Goal: Information Seeking & Learning: Learn about a topic

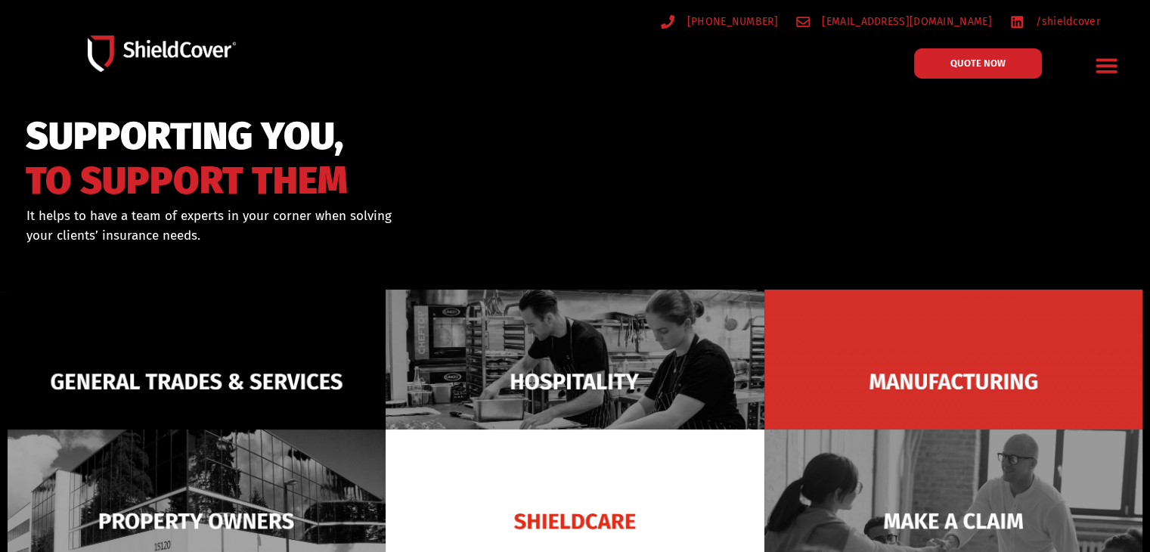
click at [1102, 68] on icon "Menu Toggle" at bounding box center [1106, 65] width 23 height 23
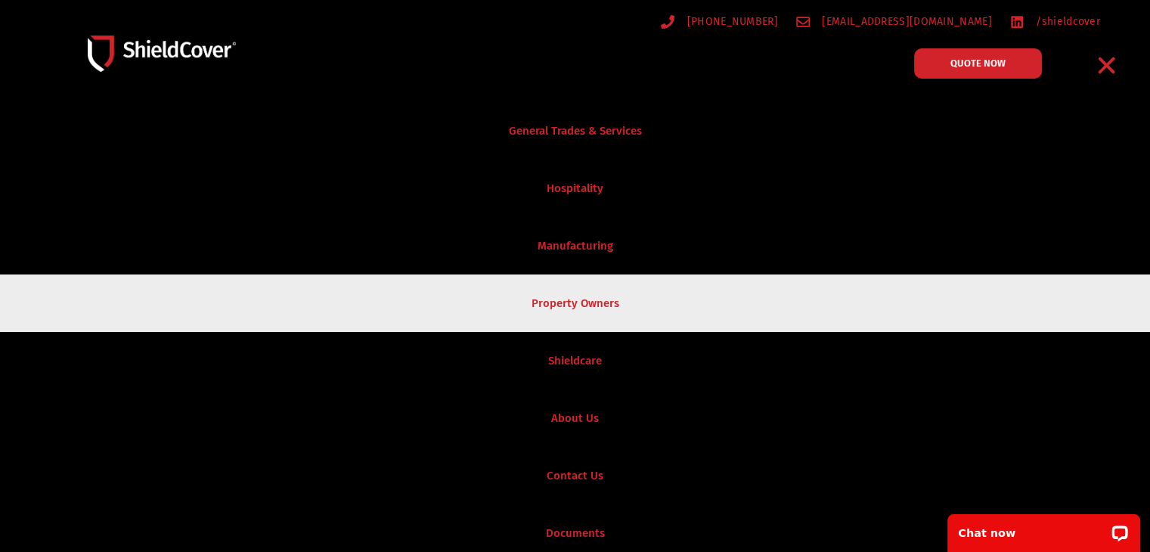
click at [606, 302] on link "Property Owners" at bounding box center [575, 302] width 1150 height 57
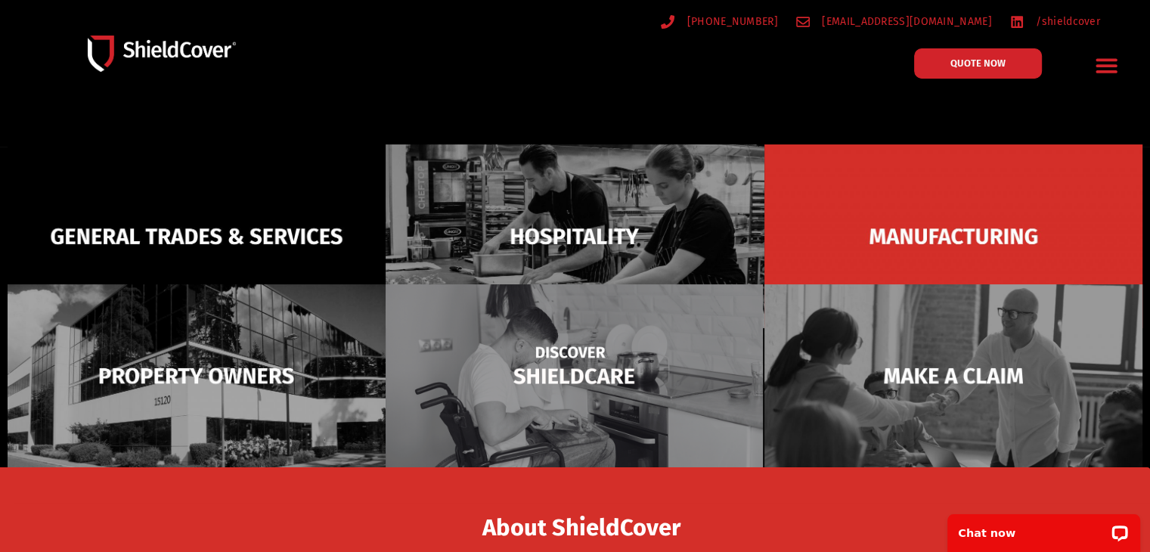
scroll to position [151, 0]
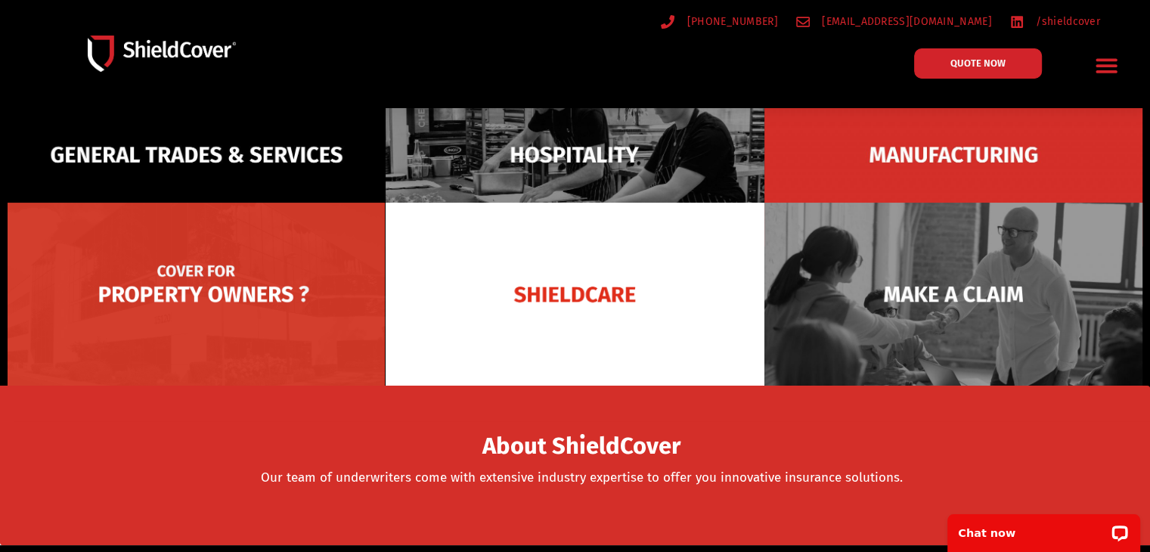
click at [249, 317] on img at bounding box center [197, 295] width 378 height 184
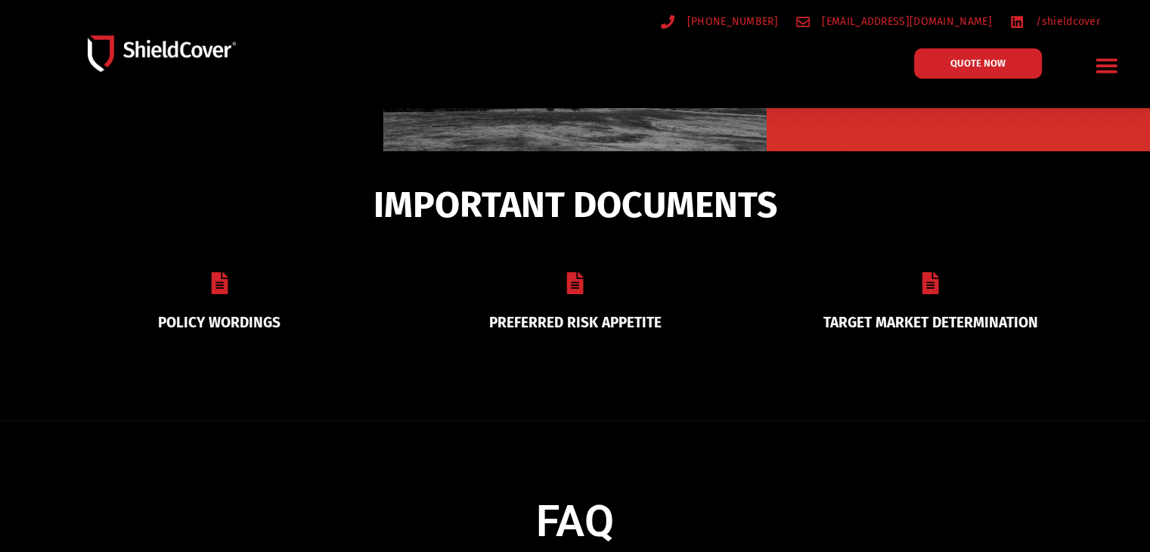
scroll to position [302, 0]
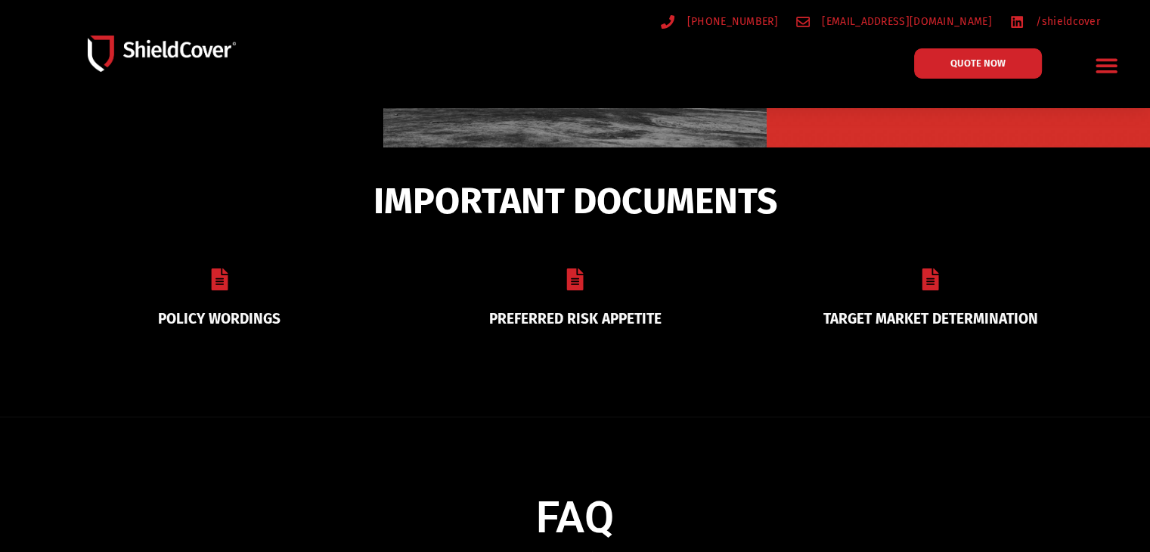
click at [234, 294] on div "POLICY WORDINGS" at bounding box center [219, 296] width 355 height 95
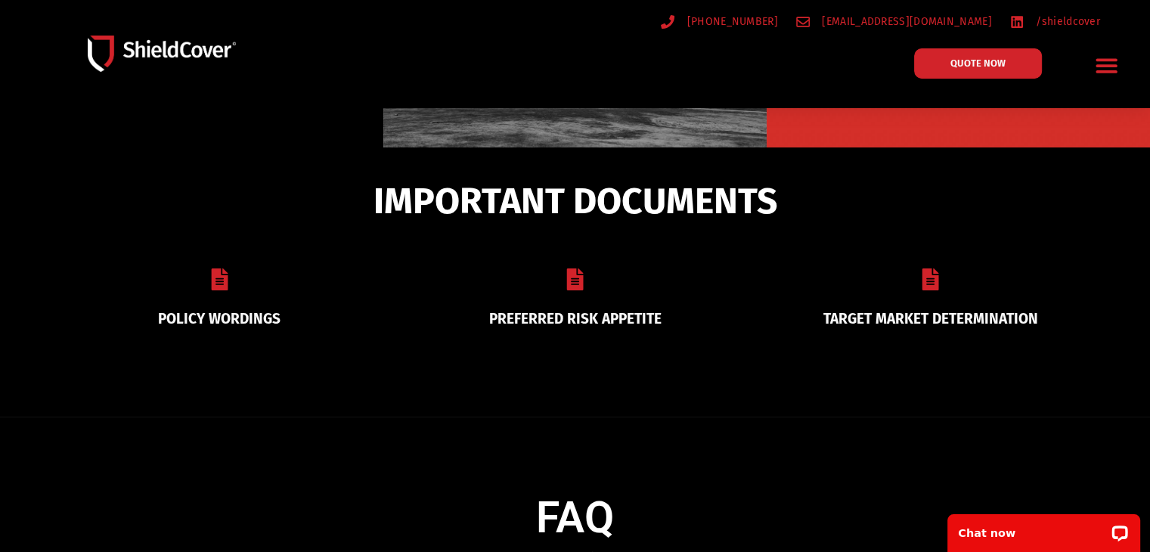
scroll to position [0, 0]
click at [215, 291] on div at bounding box center [219, 282] width 318 height 28
click at [231, 313] on link "POLICY WORDINGS" at bounding box center [219, 318] width 122 height 17
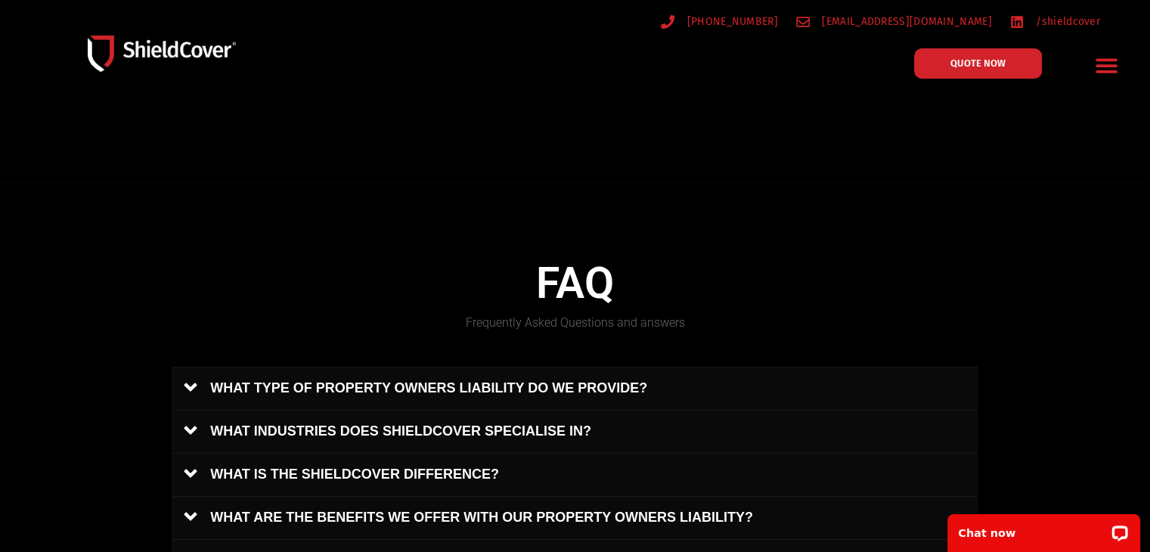
scroll to position [529, 0]
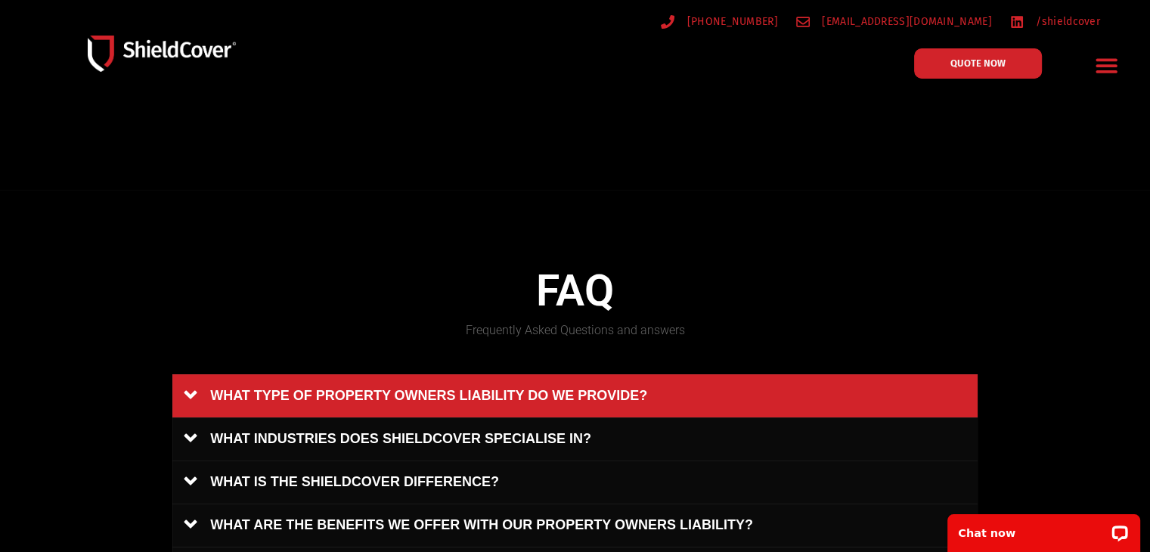
click at [484, 392] on link "WHAT TYPE OF PROPERTY OWNERS LIABILITY DO WE PROVIDE?" at bounding box center [574, 395] width 805 height 43
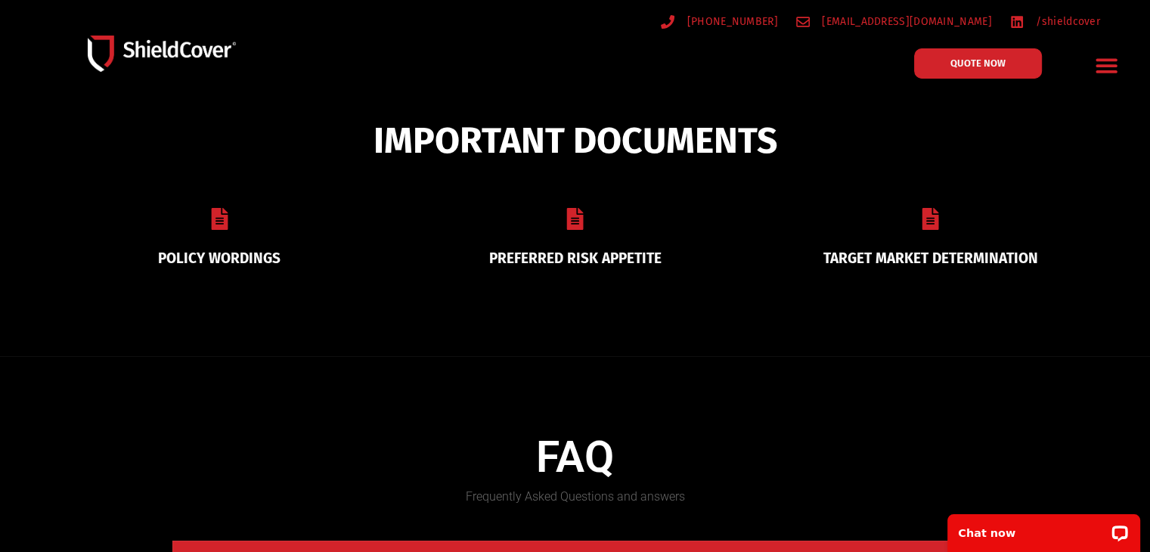
scroll to position [151, 0]
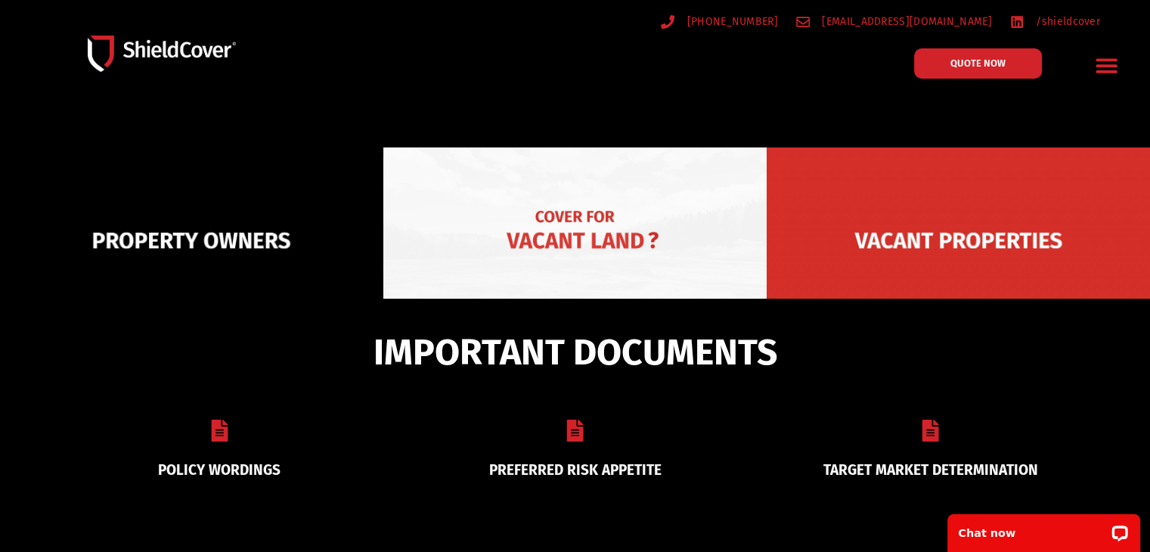
click at [556, 248] on img at bounding box center [574, 240] width 383 height 186
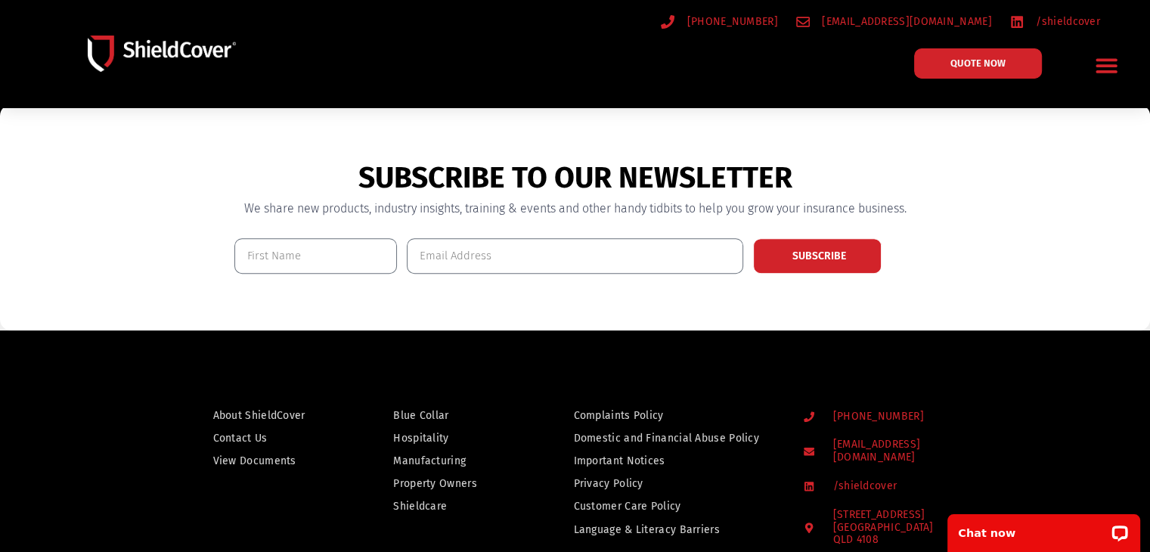
scroll to position [1058, 0]
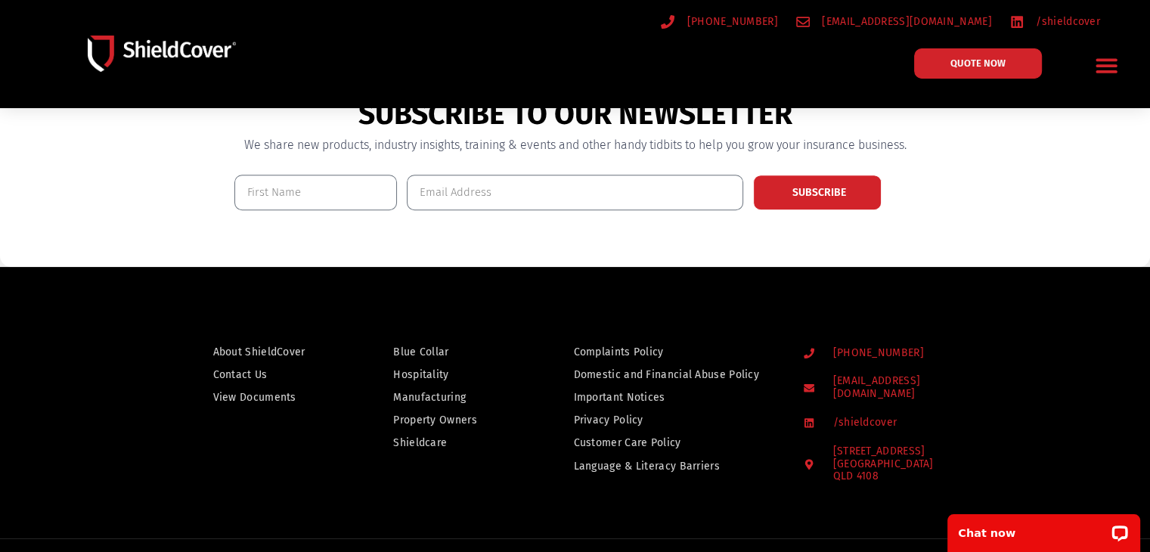
click at [450, 415] on span "Property Owners" at bounding box center [435, 420] width 84 height 19
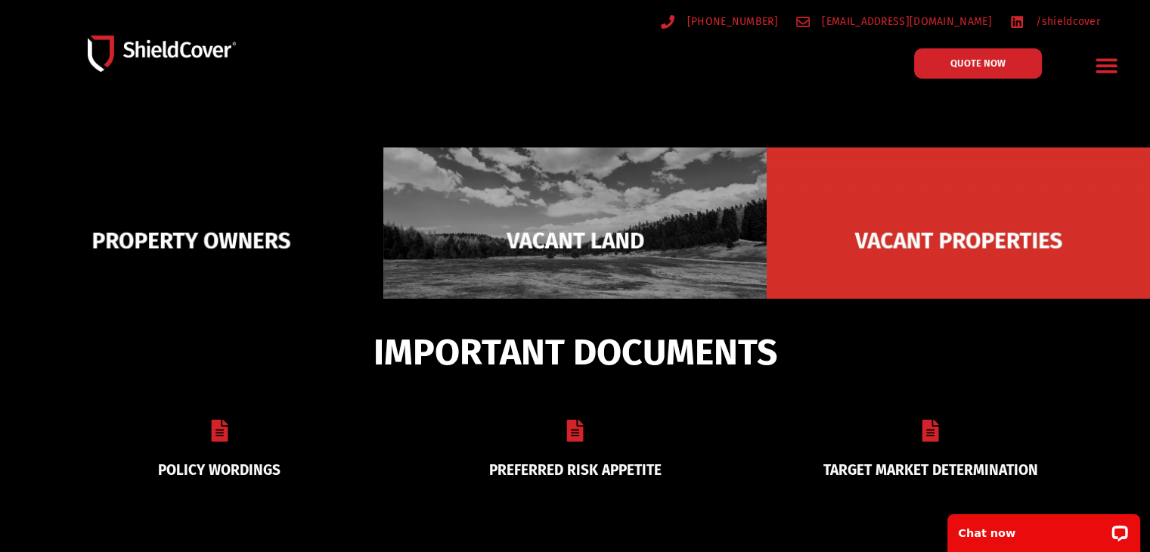
scroll to position [302, 0]
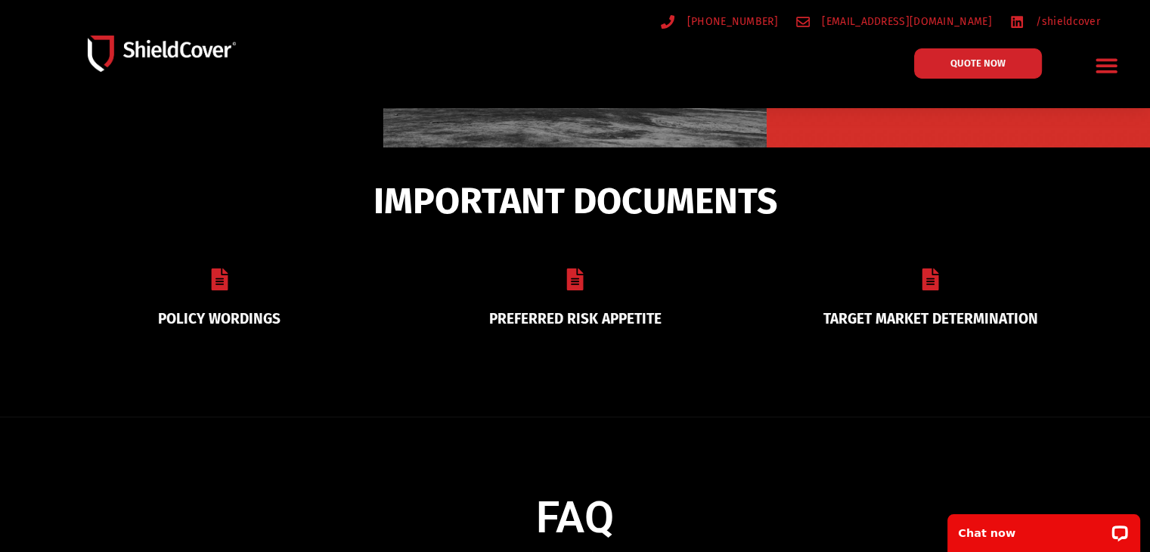
click at [605, 313] on link "PREFERRED RISK APPETITE" at bounding box center [574, 318] width 172 height 17
click at [955, 70] on link "QUOTE NOW" at bounding box center [977, 63] width 141 height 33
